Goal: Information Seeking & Learning: Learn about a topic

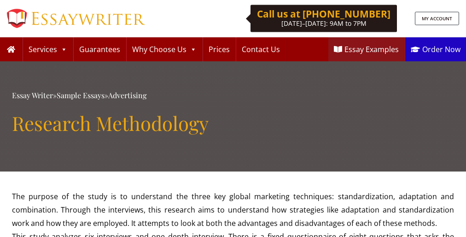
click at [233, 118] on h1 "Research Methodology" at bounding box center [233, 123] width 442 height 23
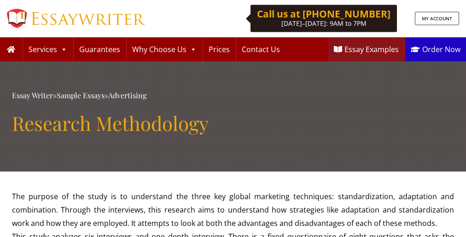
click at [233, 118] on h1 "Research Methodology" at bounding box center [233, 123] width 442 height 23
click at [0, 0] on span "We use cookies to give you the best online experience. Please let us know if yo…" at bounding box center [0, 0] width 0 height 0
click at [0, 0] on link "ACCEPT" at bounding box center [0, 0] width 0 height 0
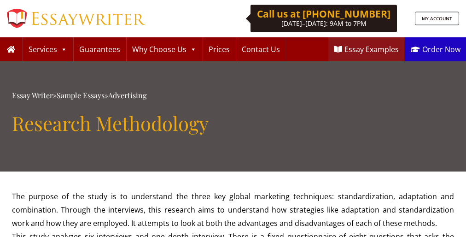
click at [233, 118] on h1 "Research Methodology" at bounding box center [233, 123] width 442 height 23
